Goal: Navigation & Orientation: Find specific page/section

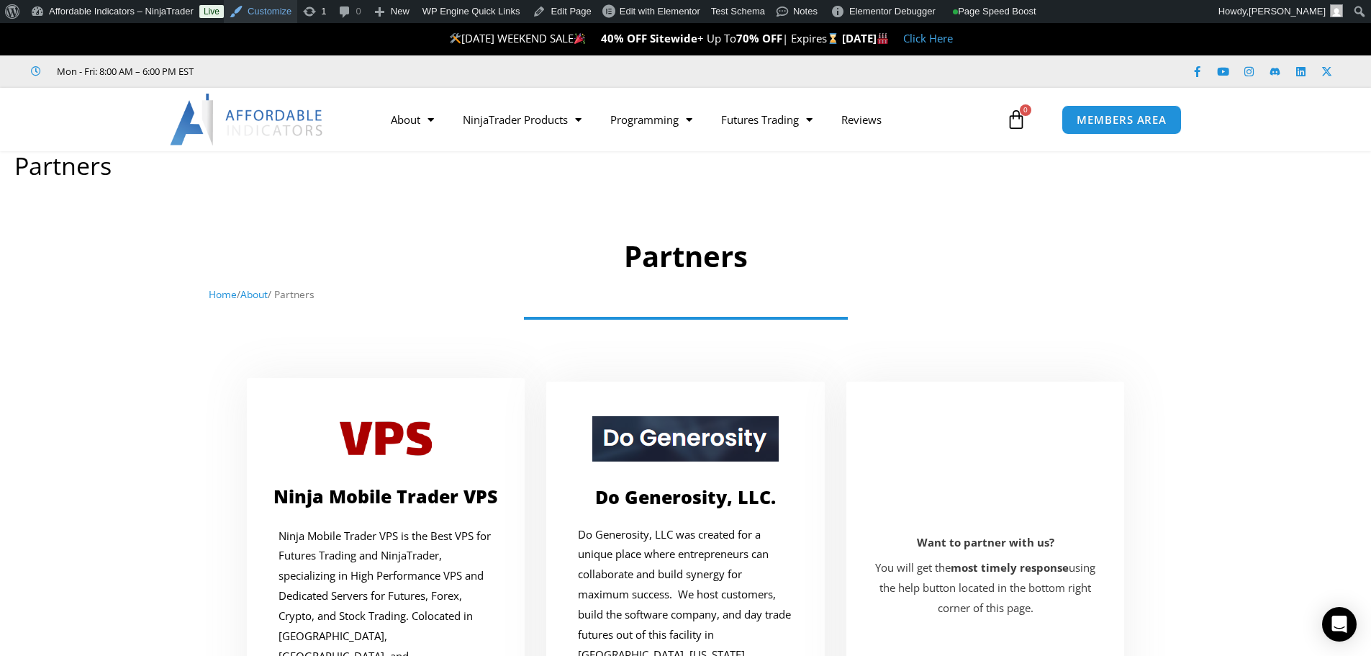
click at [279, 12] on link "Customize" at bounding box center [260, 11] width 73 height 23
click at [283, 11] on link "Customize" at bounding box center [260, 11] width 73 height 23
